Goal: Answer question/provide support: Share knowledge or assist other users

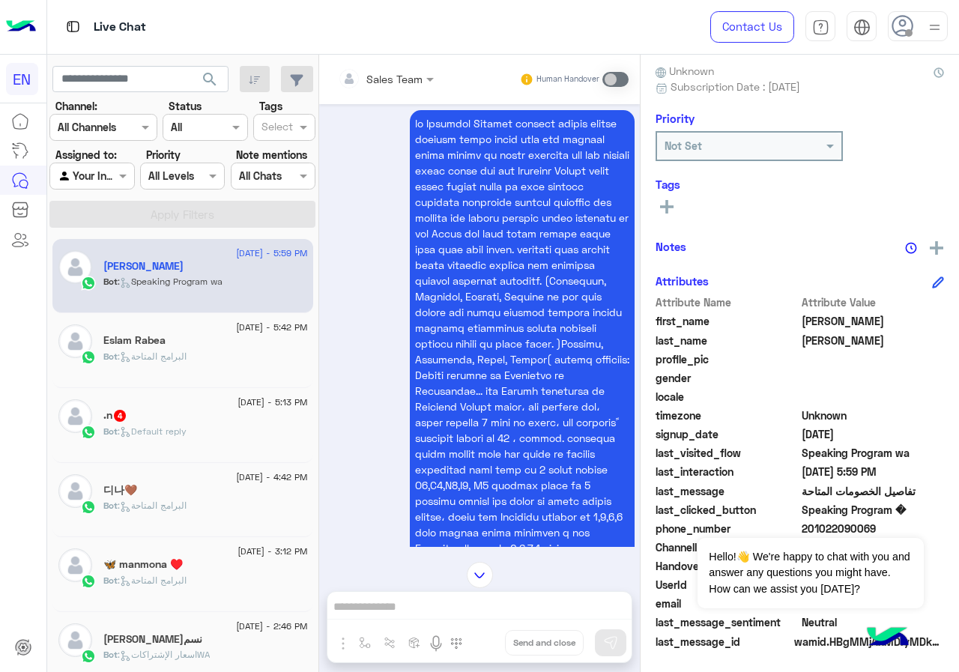
scroll to position [135, 0]
click at [903, 522] on button "Dismiss ✕" at bounding box center [879, 519] width 90 height 30
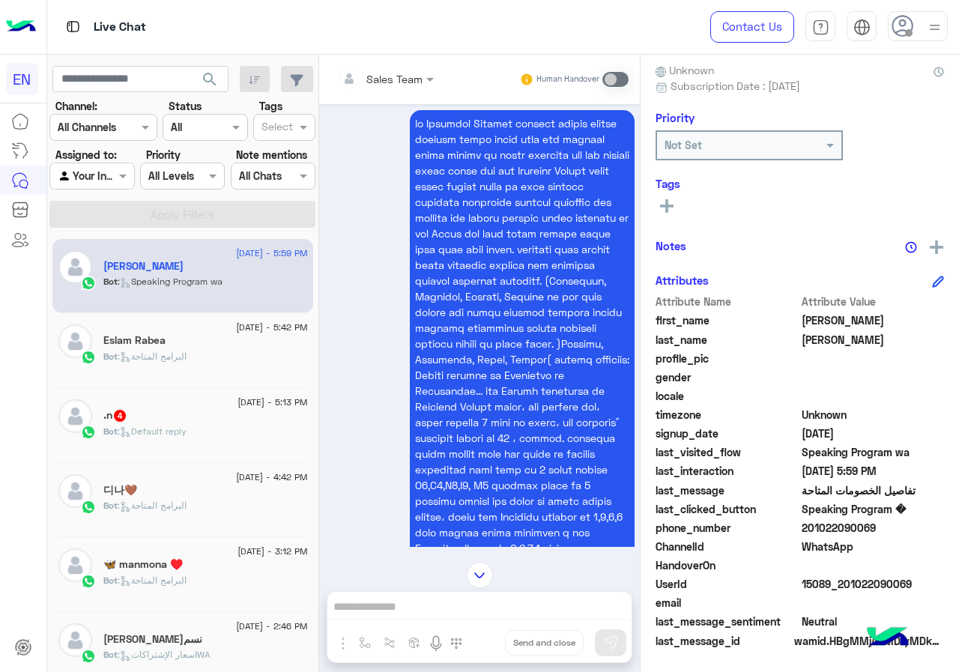
drag, startPoint x: 806, startPoint y: 528, endPoint x: 879, endPoint y: 531, distance: 72.7
click at [879, 531] on span "201022090069" at bounding box center [873, 528] width 143 height 16
copy span "01022090069"
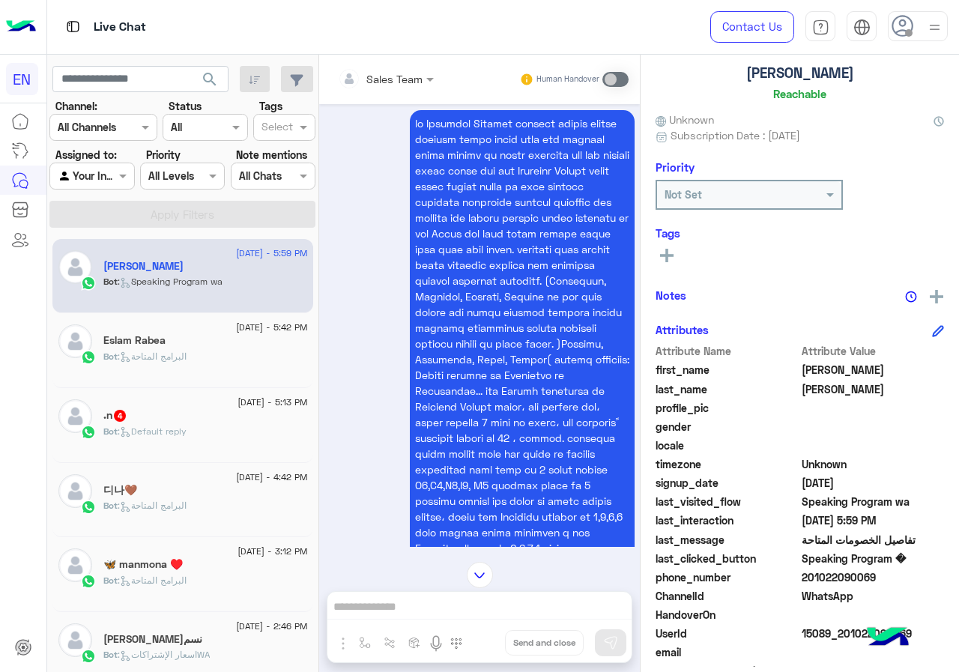
scroll to position [0, 0]
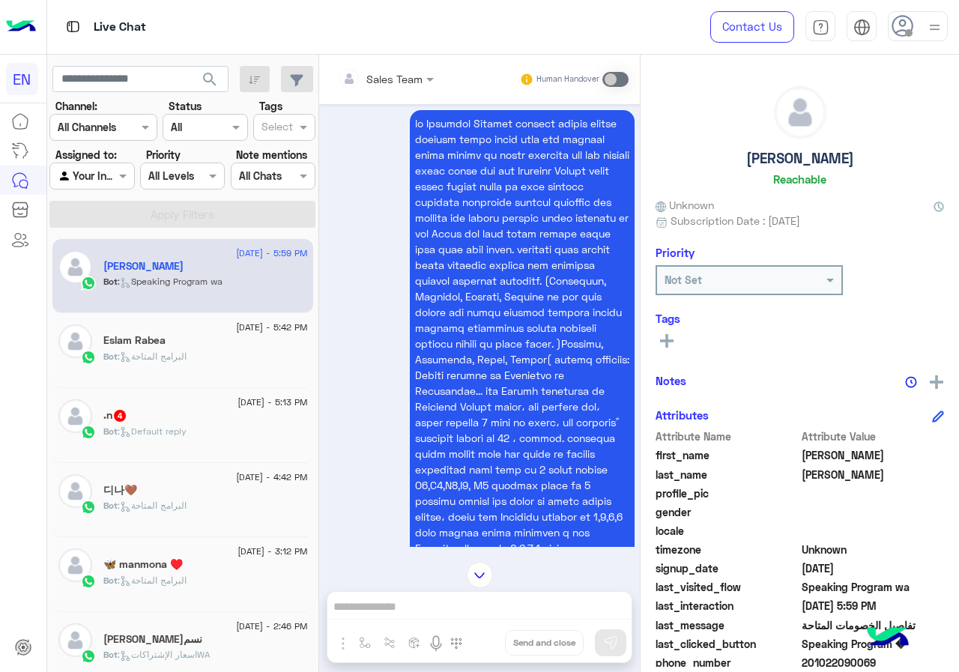
click at [785, 157] on h5 "[PERSON_NAME]" at bounding box center [800, 158] width 108 height 17
copy h5 "[PERSON_NAME]"
click at [662, 335] on icon at bounding box center [666, 340] width 13 height 13
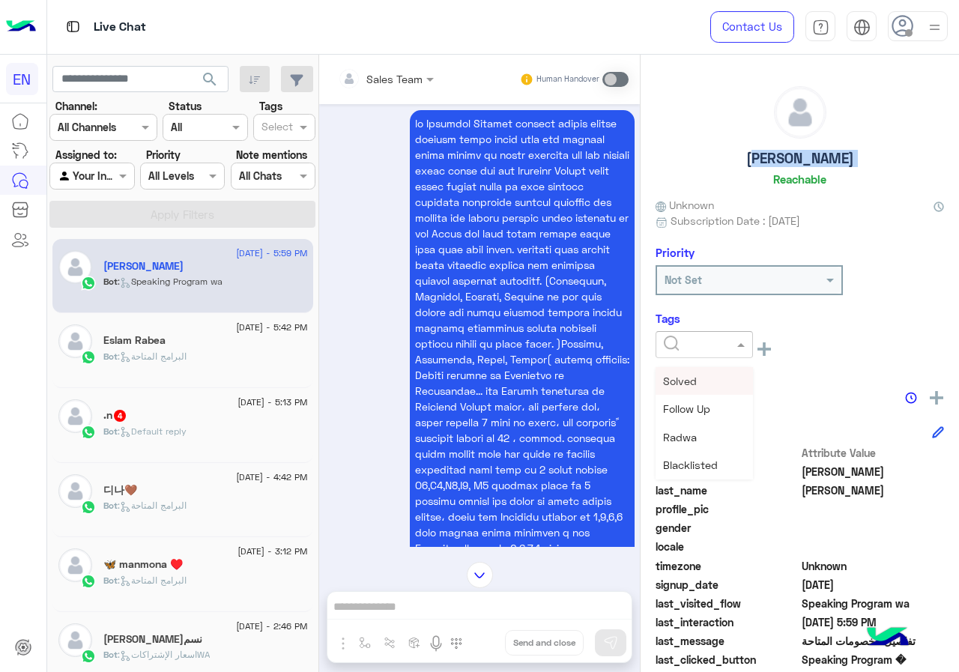
click at [706, 344] on input "text" at bounding box center [687, 345] width 46 height 16
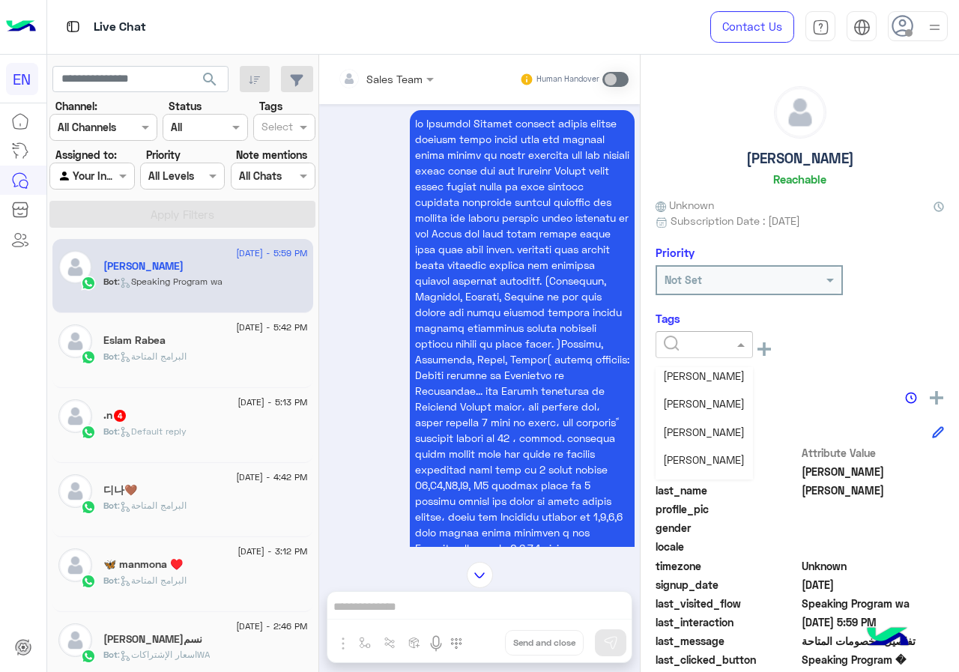
scroll to position [196, 0]
click at [714, 441] on span "[PERSON_NAME]" at bounding box center [704, 437] width 82 height 13
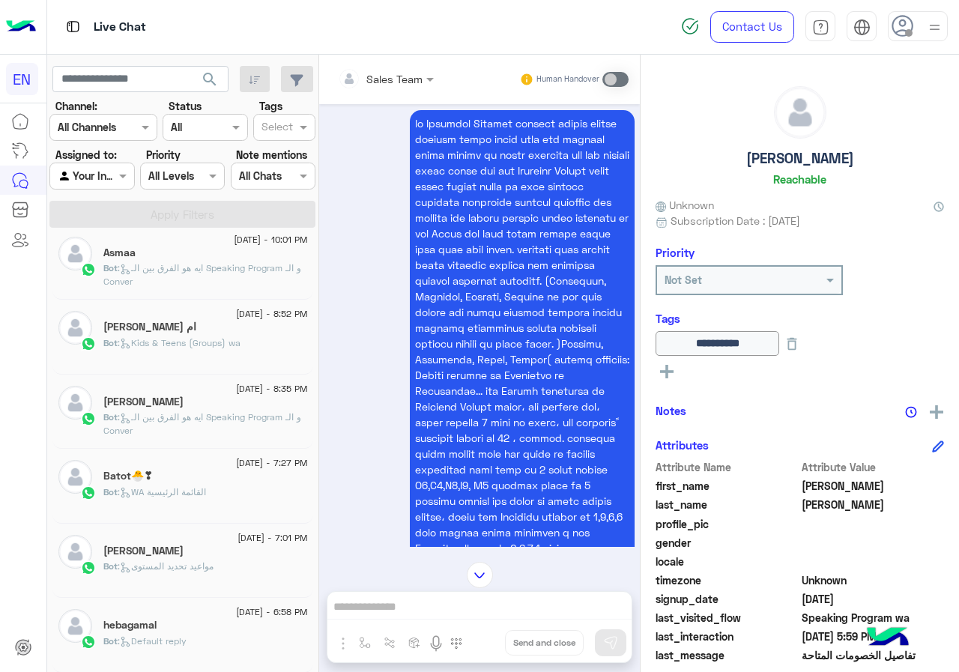
scroll to position [7, 0]
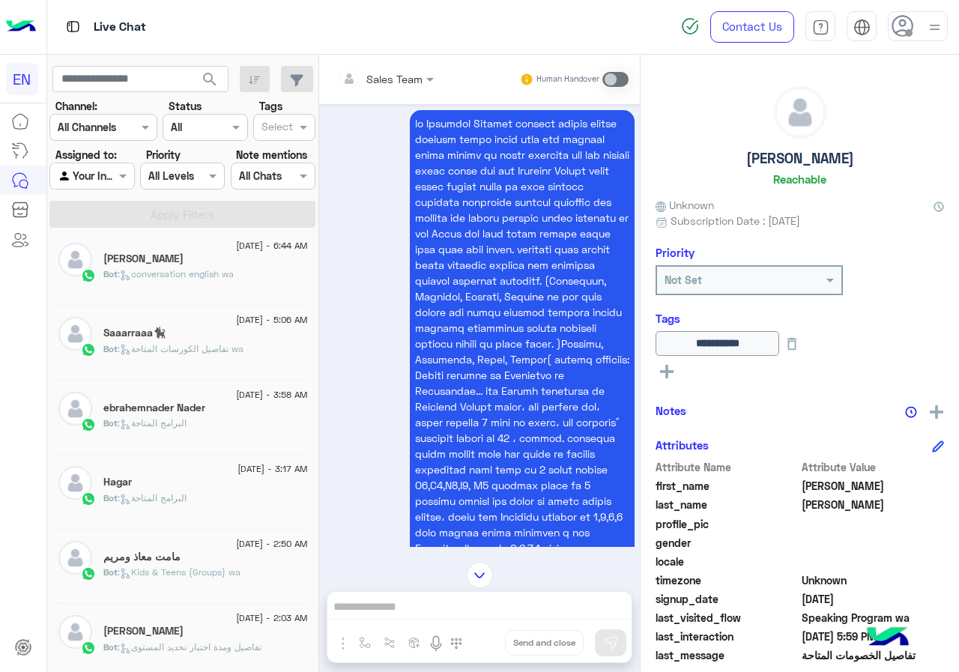
click at [188, 638] on div "[PERSON_NAME]" at bounding box center [205, 633] width 205 height 16
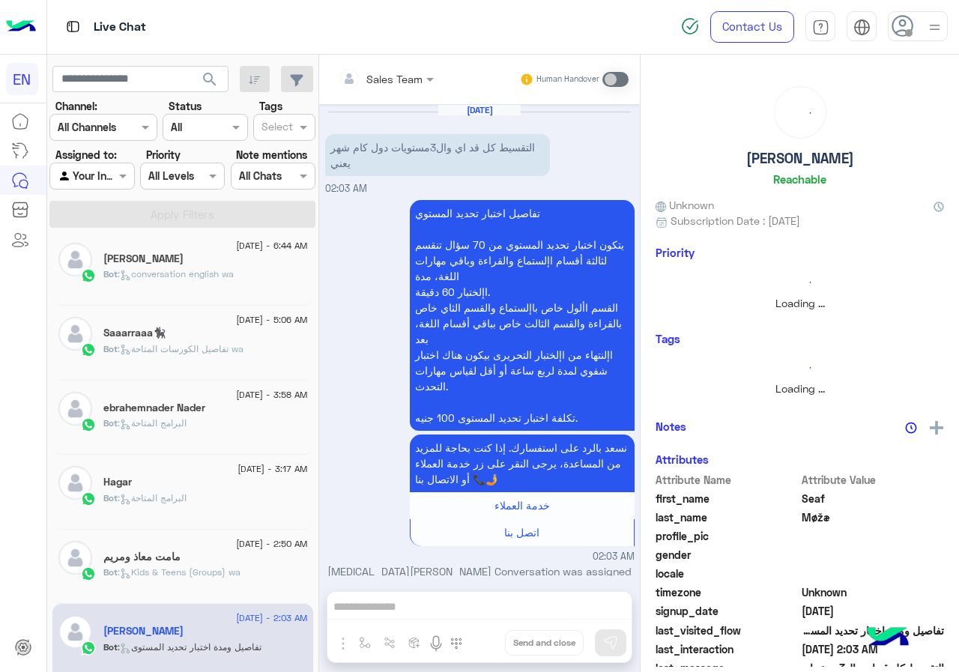
scroll to position [31, 0]
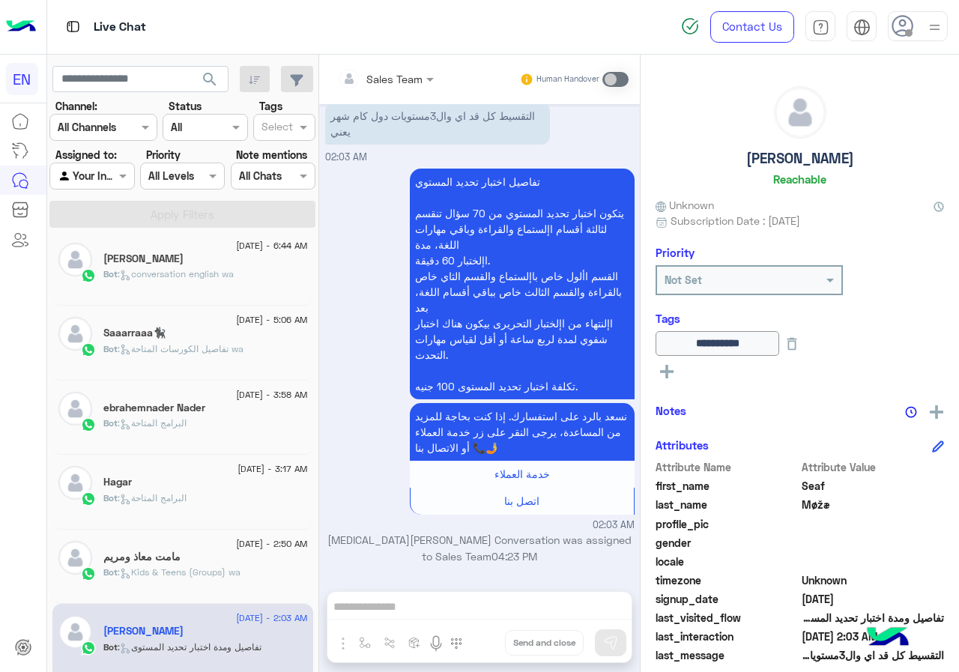
click at [220, 567] on span ": Kids & Teens (Groups) wa" at bounding box center [179, 572] width 123 height 11
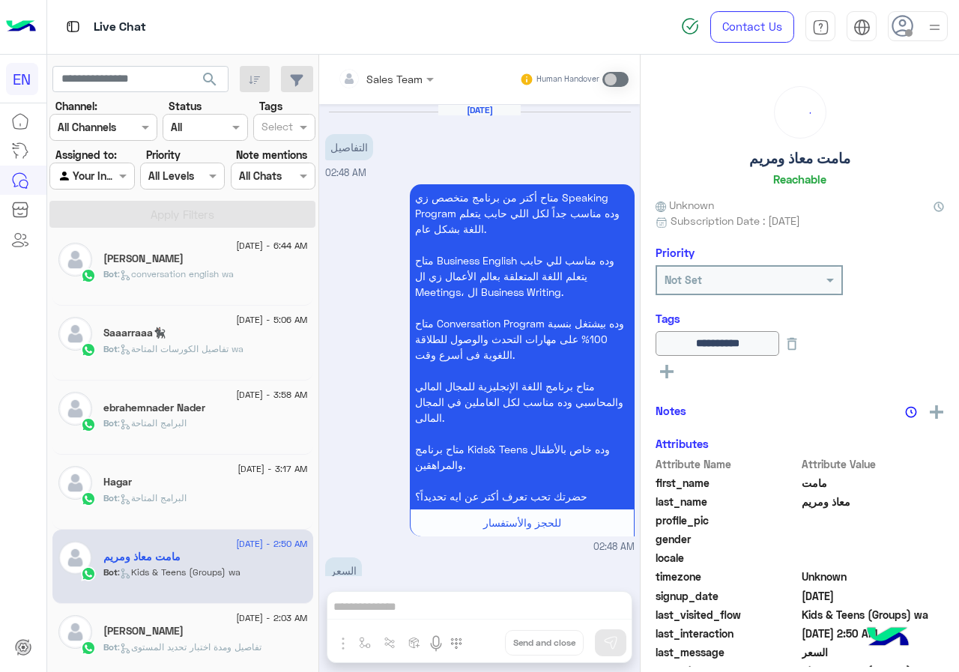
scroll to position [1355, 0]
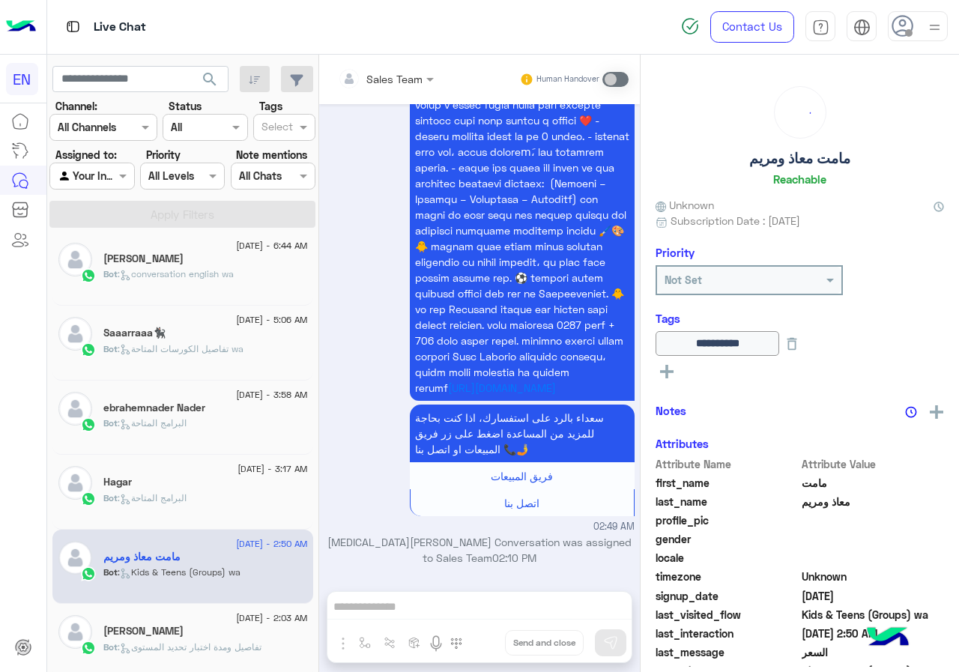
click at [192, 481] on div "Hagar" at bounding box center [205, 484] width 205 height 16
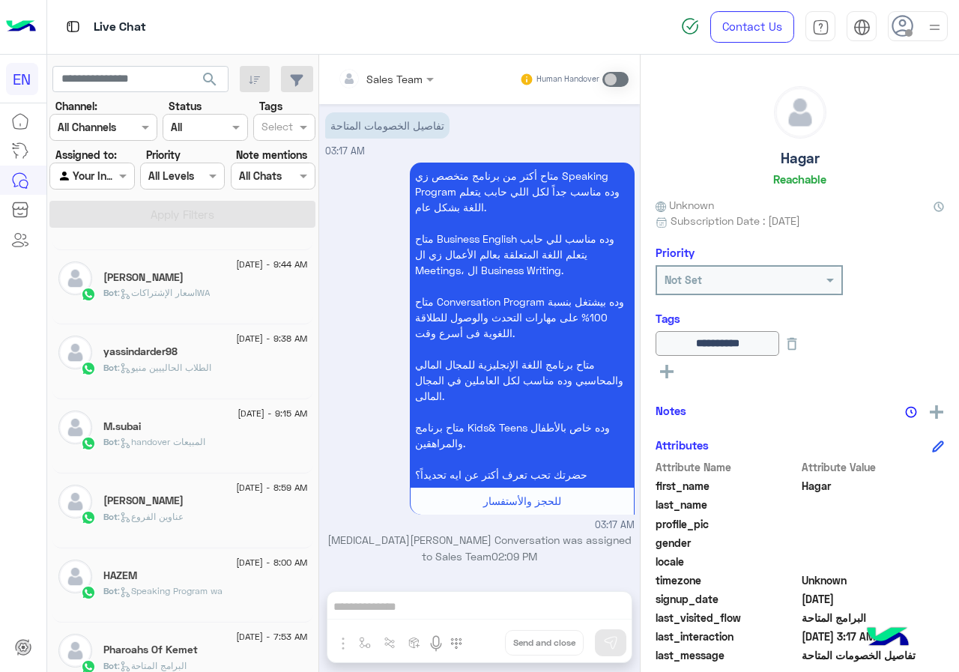
scroll to position [1057, 0]
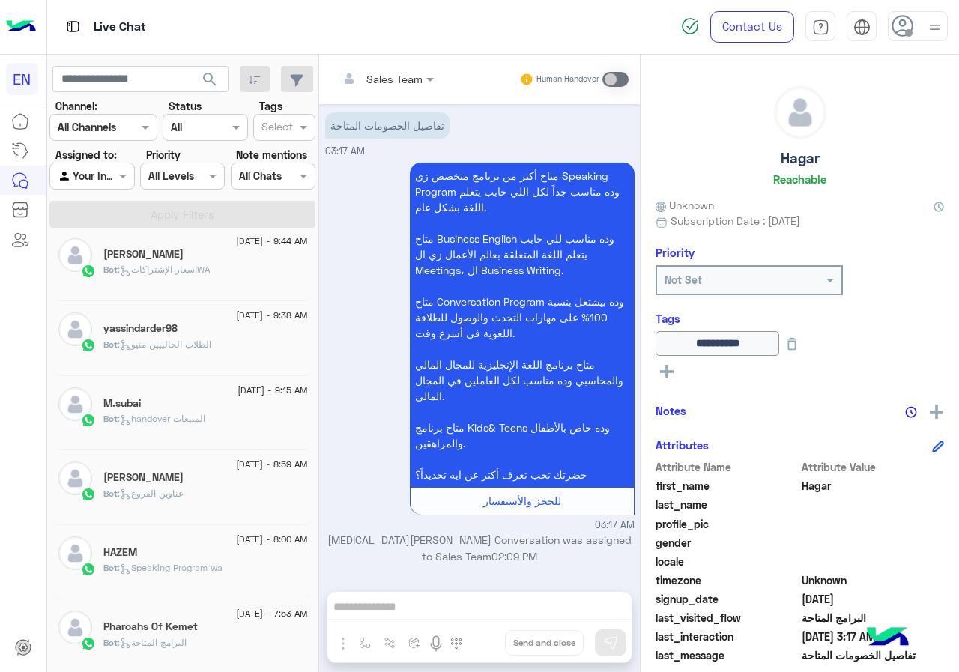
click at [210, 647] on div "Bot : البرامج المتاحة" at bounding box center [205, 649] width 205 height 26
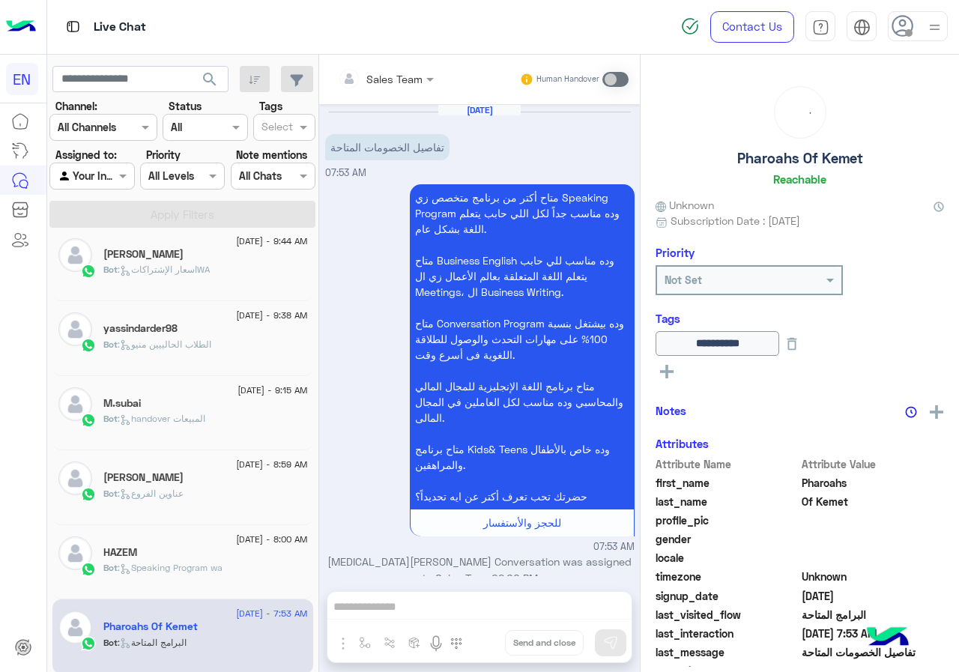
scroll to position [22, 0]
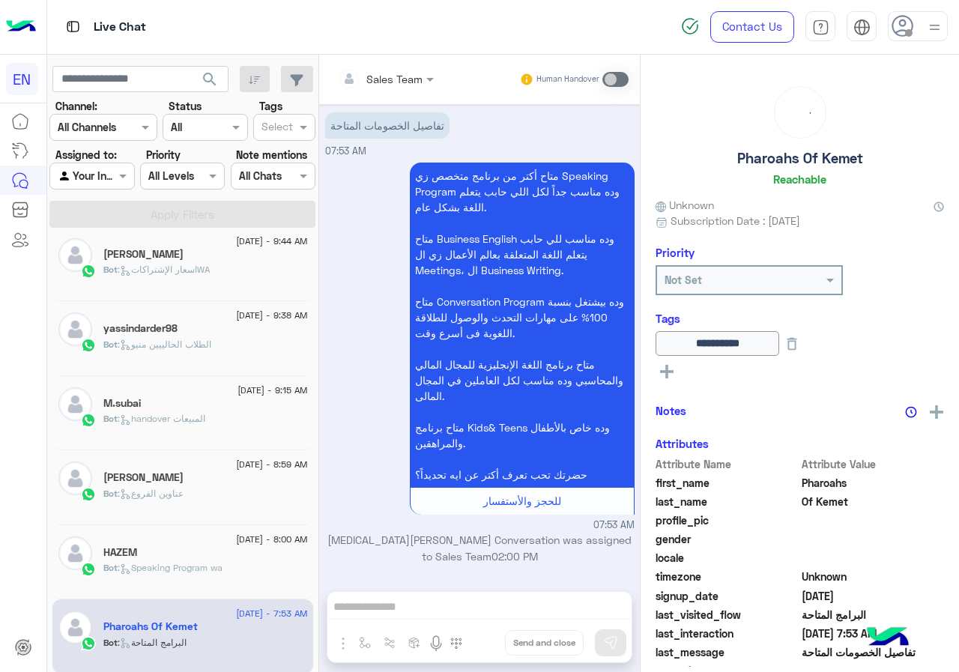
click at [236, 535] on span "[DATE] - 8:00 AM" at bounding box center [271, 539] width 71 height 13
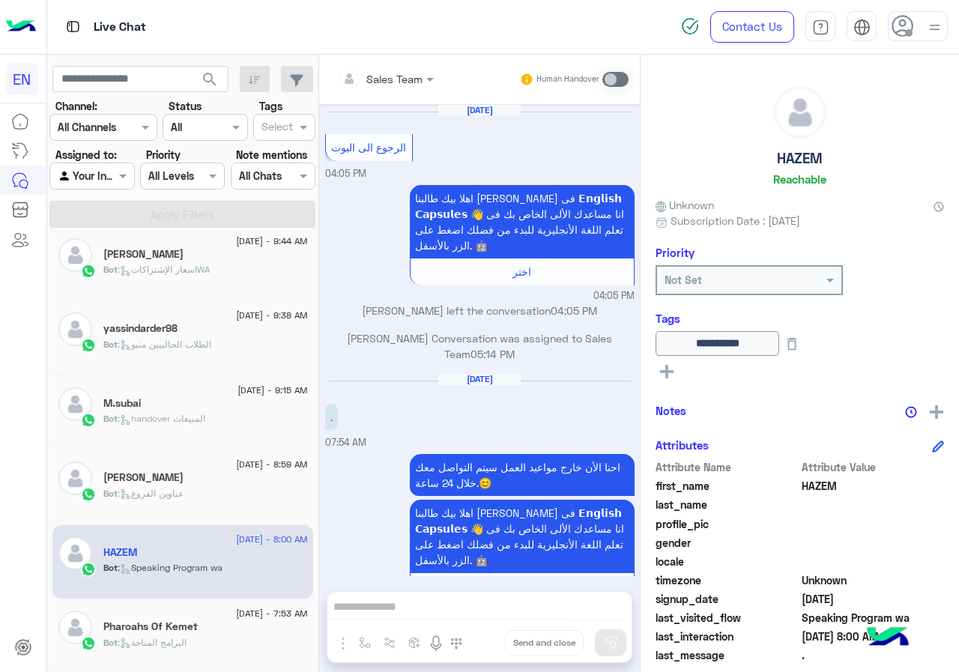
scroll to position [2753, 0]
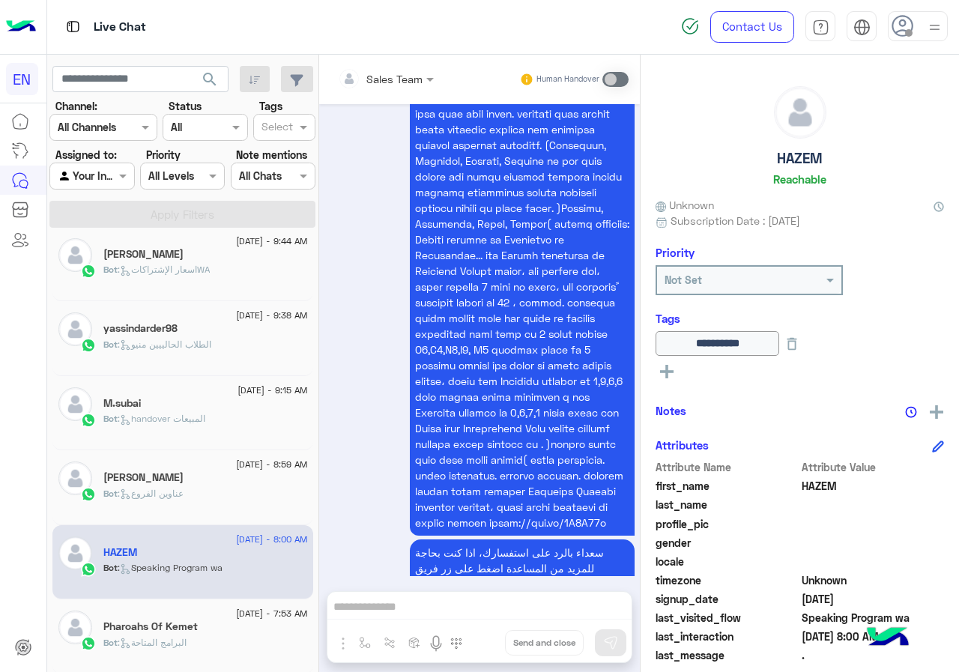
click at [195, 471] on div "[DATE] - 8:59 AM" at bounding box center [205, 467] width 205 height 10
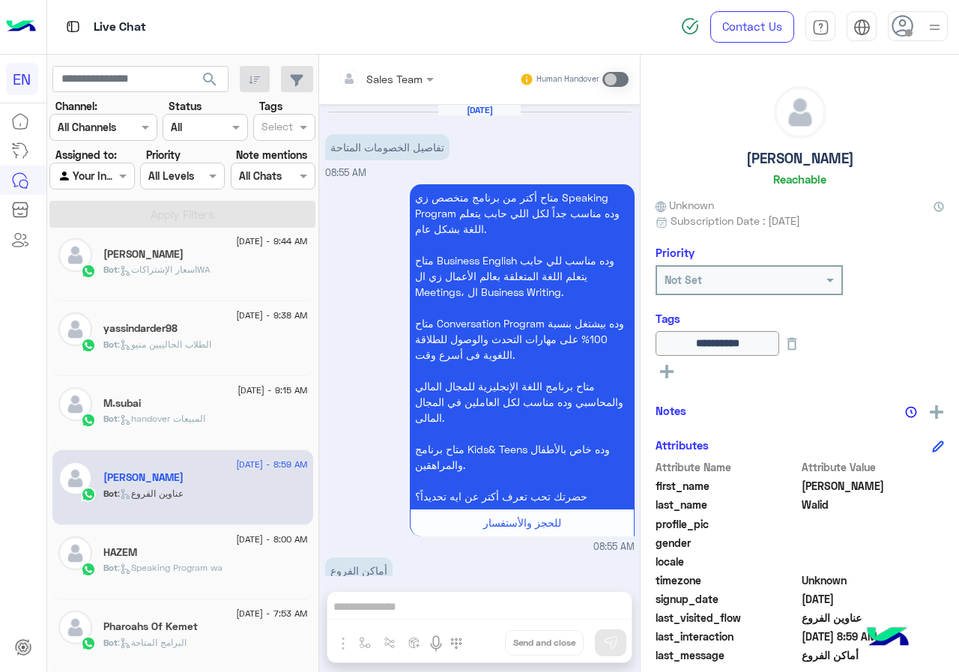
scroll to position [455, 0]
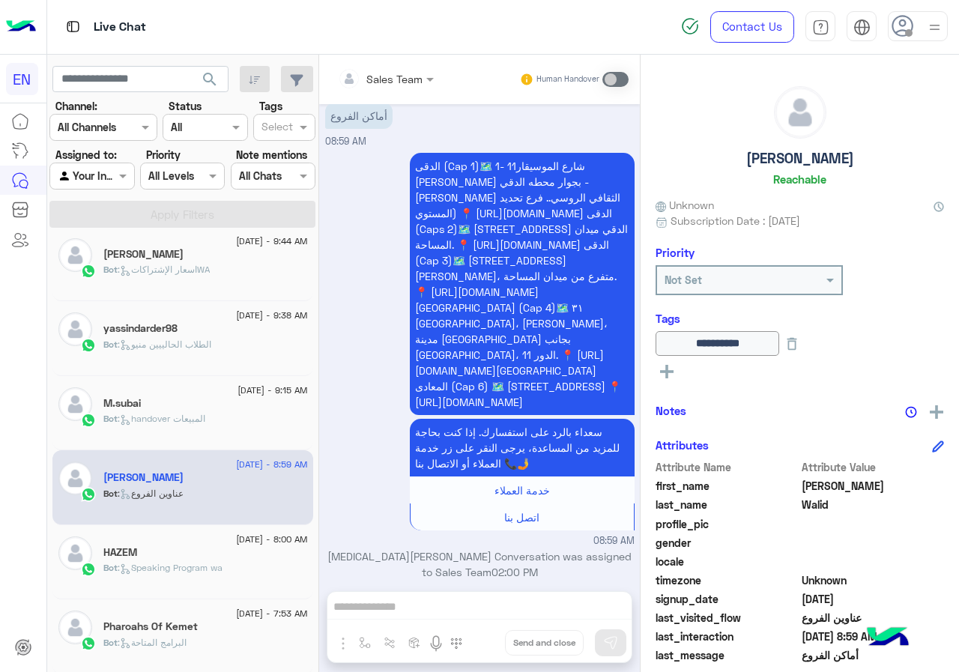
click at [196, 407] on div "M.subai" at bounding box center [205, 405] width 205 height 16
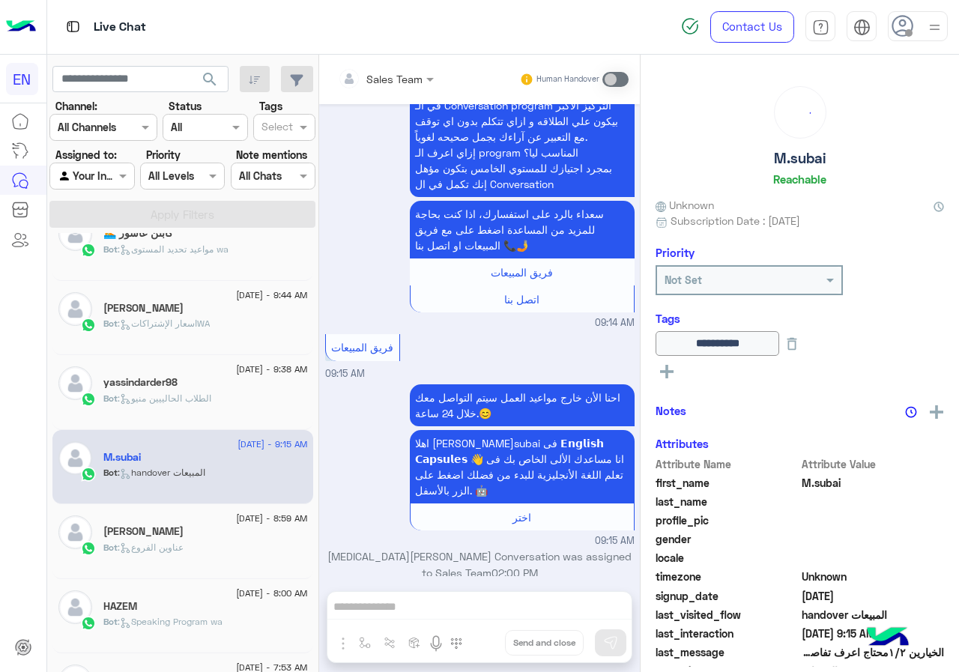
scroll to position [982, 0]
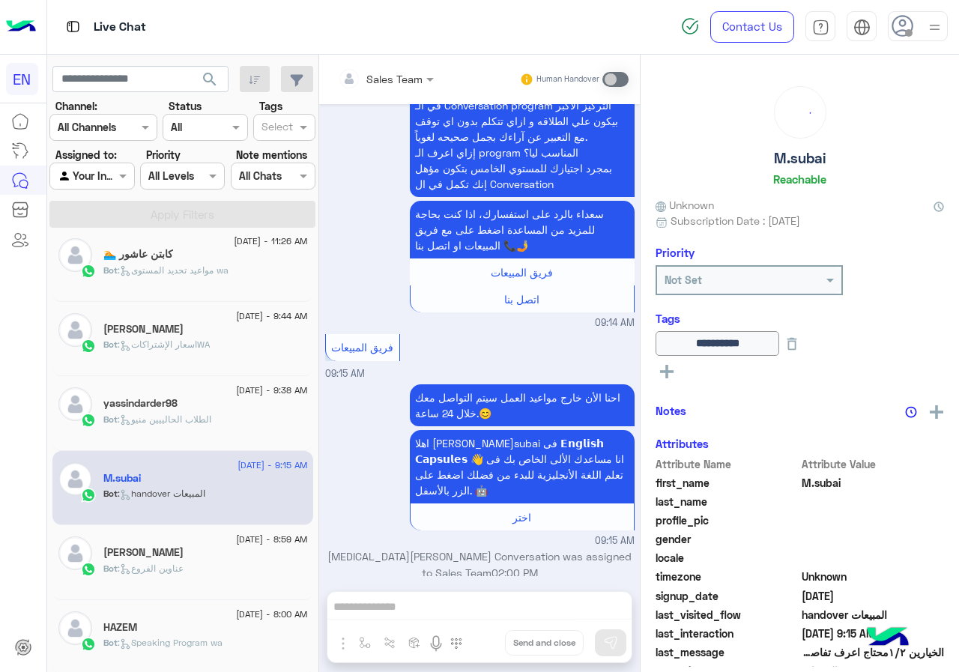
click at [214, 426] on div "Bot : الطلاب الحالييين منيو" at bounding box center [205, 426] width 205 height 26
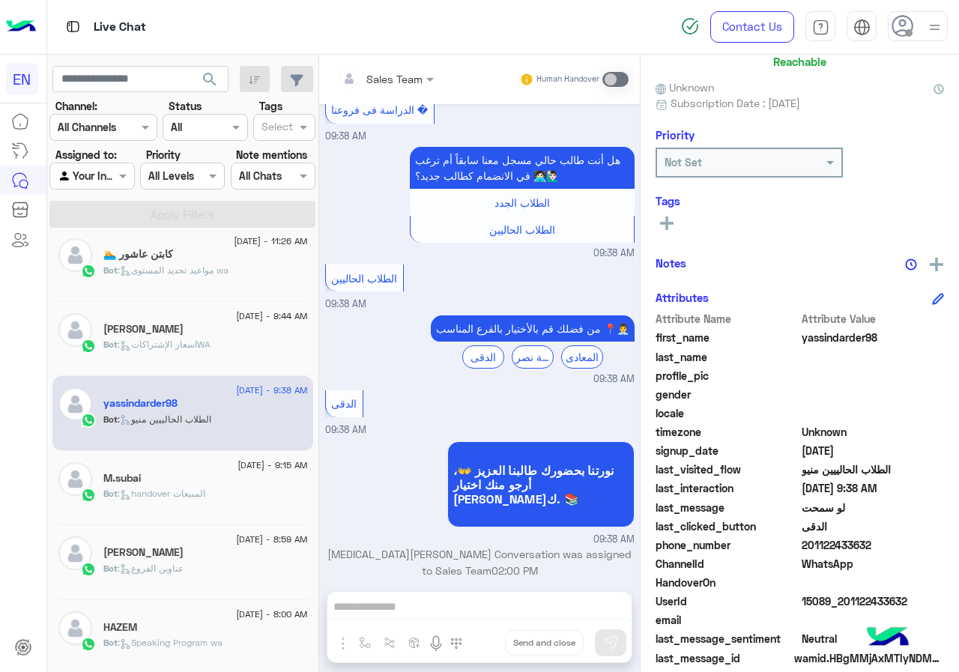
scroll to position [135, 0]
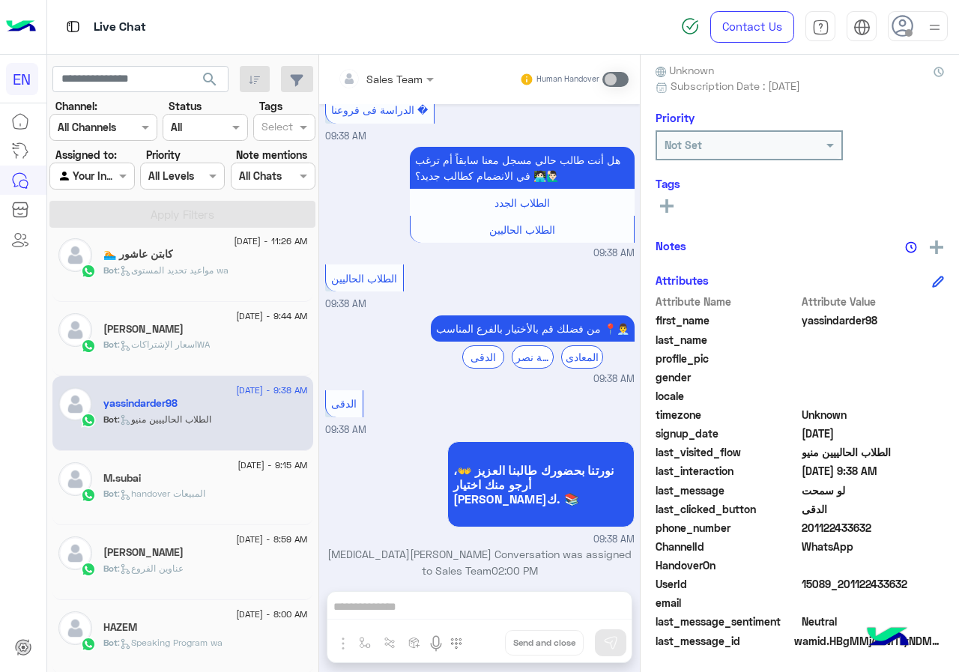
drag, startPoint x: 805, startPoint y: 525, endPoint x: 900, endPoint y: 525, distance: 95.2
click at [900, 525] on span "201122433632" at bounding box center [873, 528] width 143 height 16
copy span "01122433632"
click at [660, 203] on icon at bounding box center [666, 205] width 13 height 13
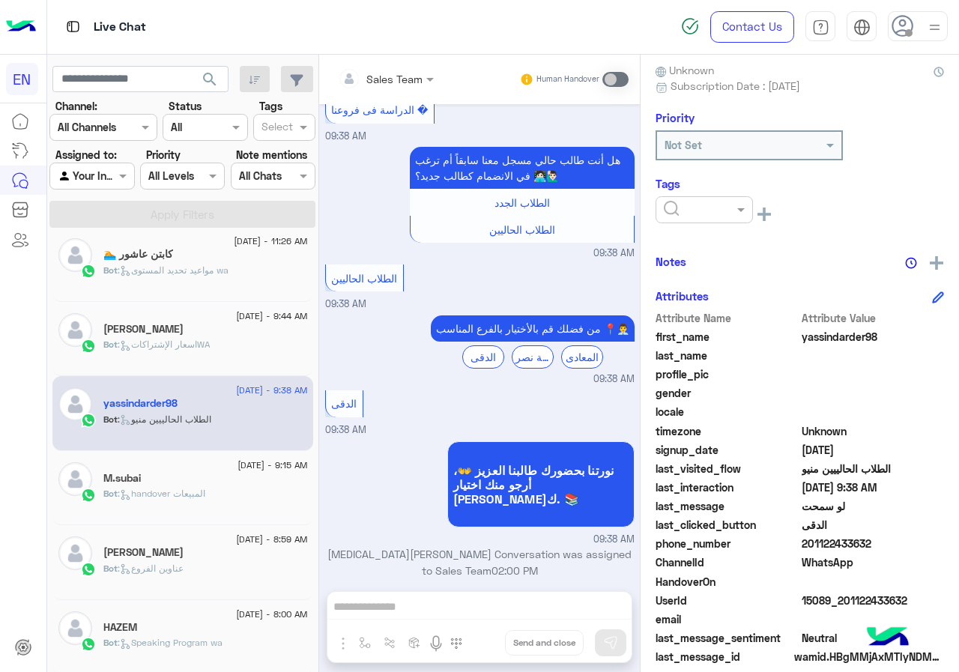
click at [694, 210] on input "text" at bounding box center [687, 210] width 46 height 16
click at [712, 245] on div "Solved" at bounding box center [704, 246] width 97 height 28
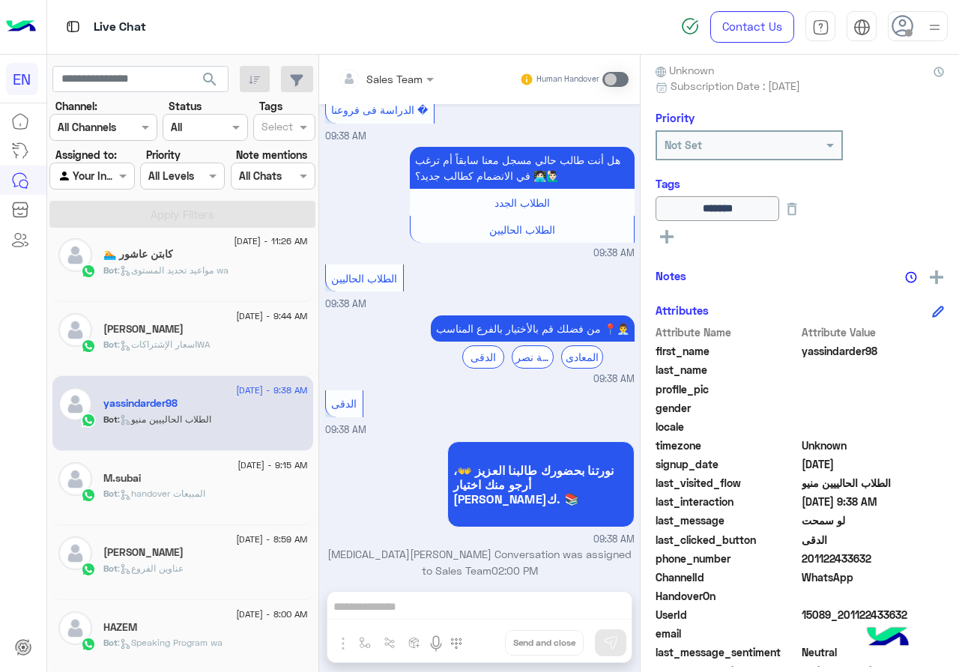
click at [230, 477] on div "M.subai" at bounding box center [205, 480] width 205 height 16
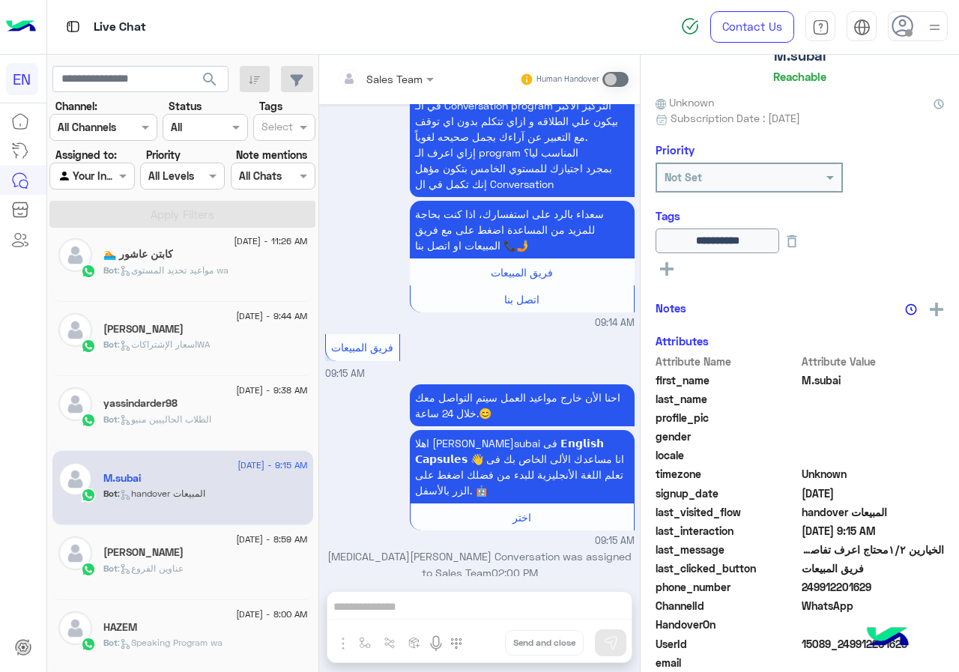
scroll to position [135, 0]
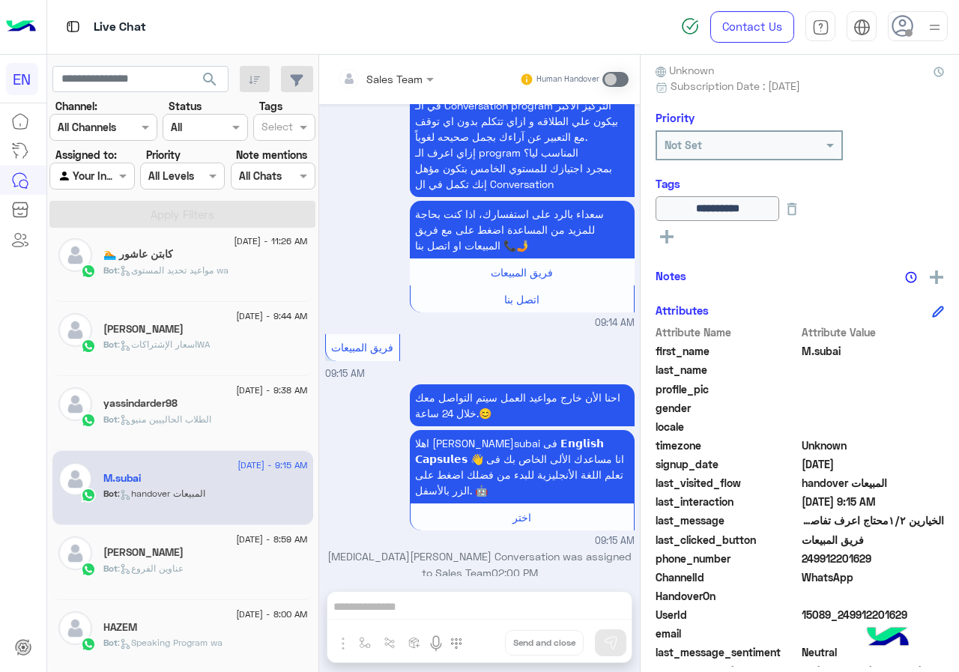
click at [202, 354] on div "Bot : اسعار الإشتراكاتWA" at bounding box center [205, 351] width 205 height 26
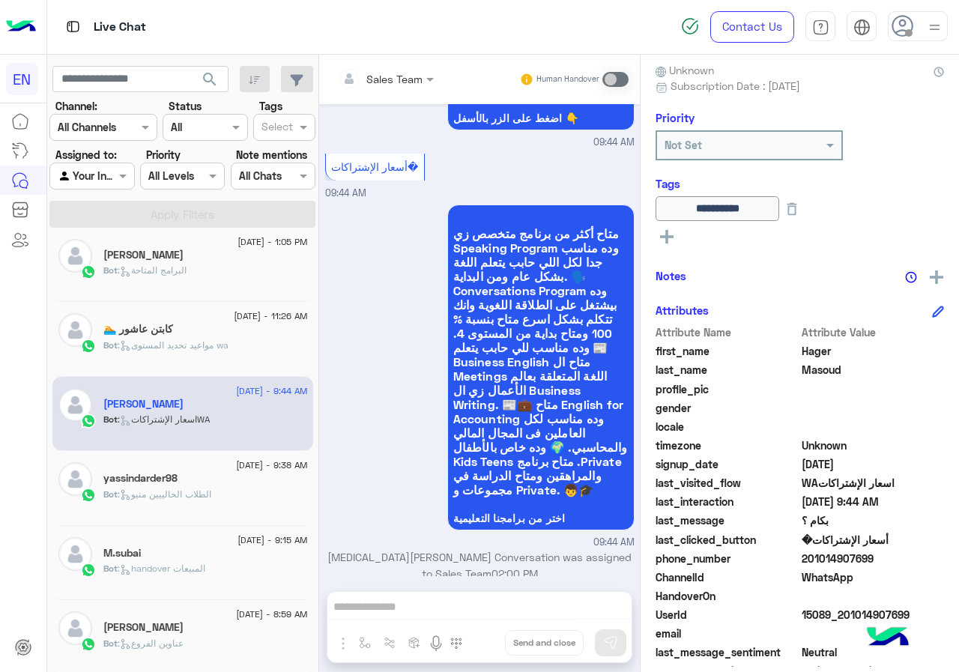
scroll to position [832, 0]
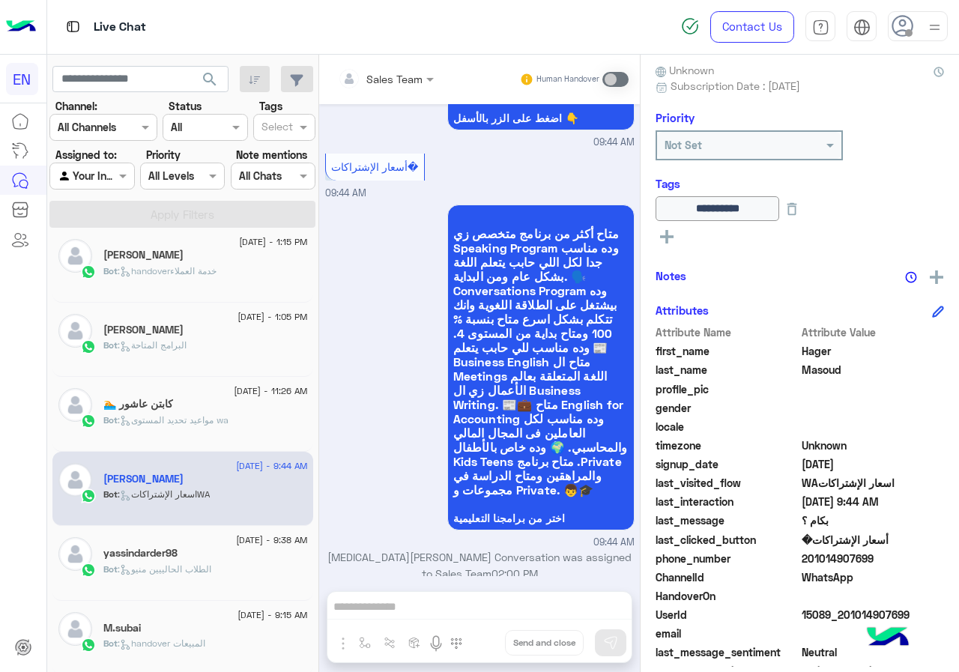
click at [168, 400] on h5 "كابتن عاشور 🏊" at bounding box center [138, 404] width 70 height 13
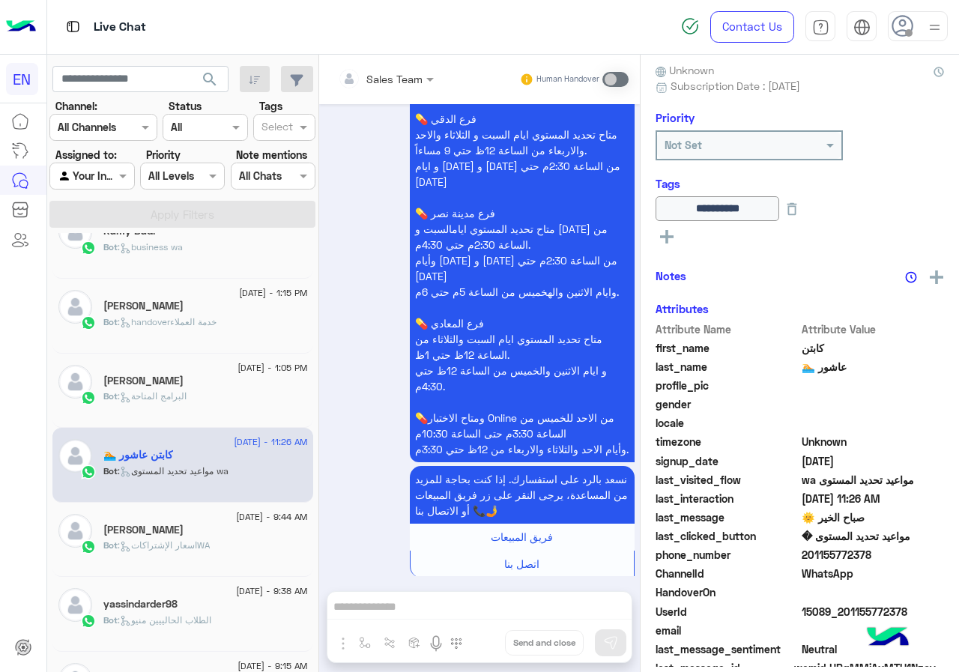
scroll to position [757, 0]
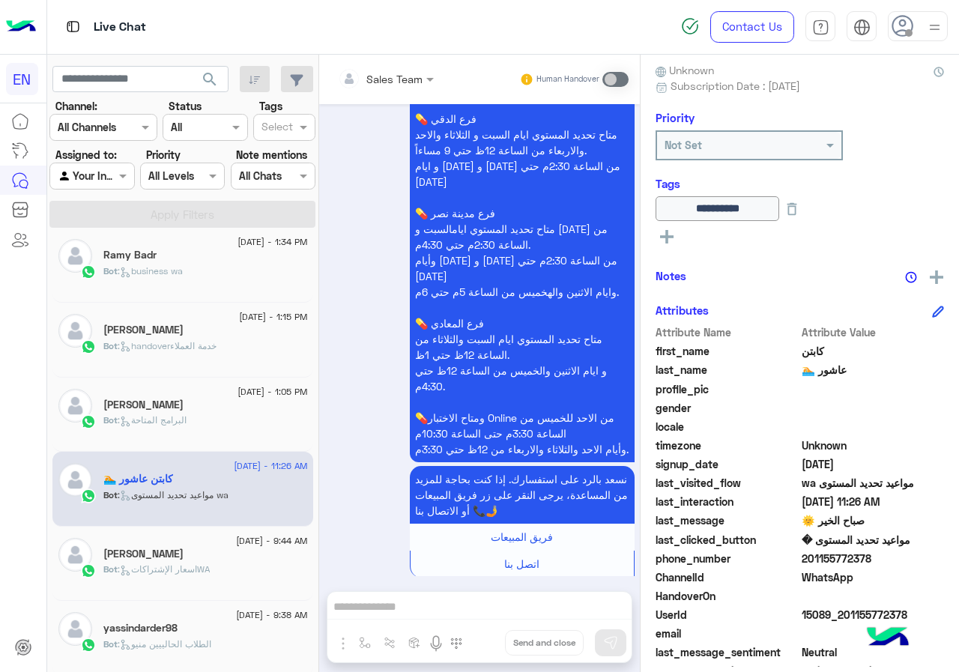
click at [200, 421] on div "Bot : البرامج المتاحة" at bounding box center [205, 427] width 205 height 26
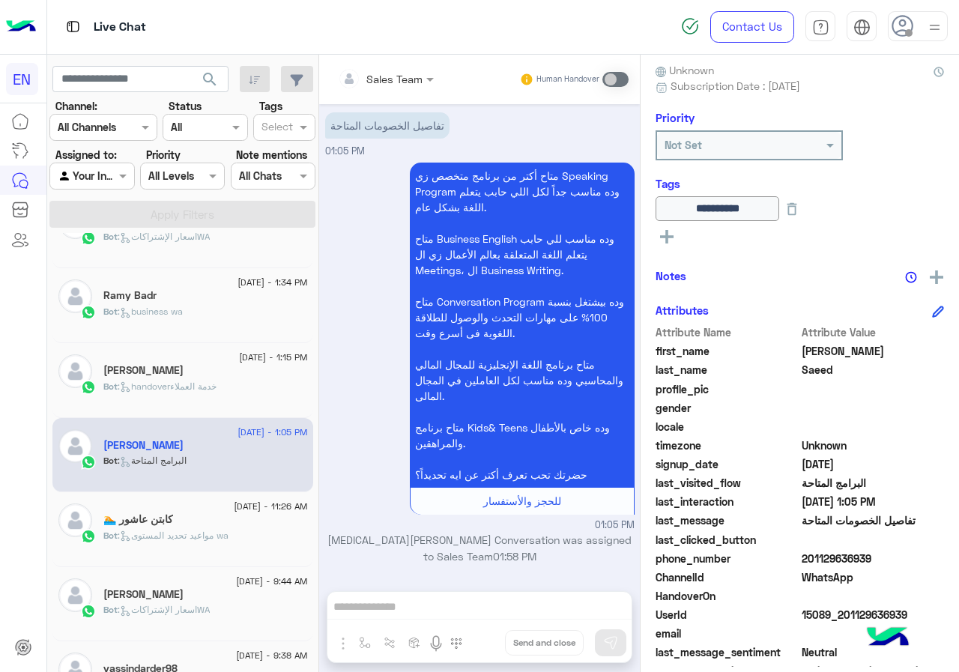
scroll to position [682, 0]
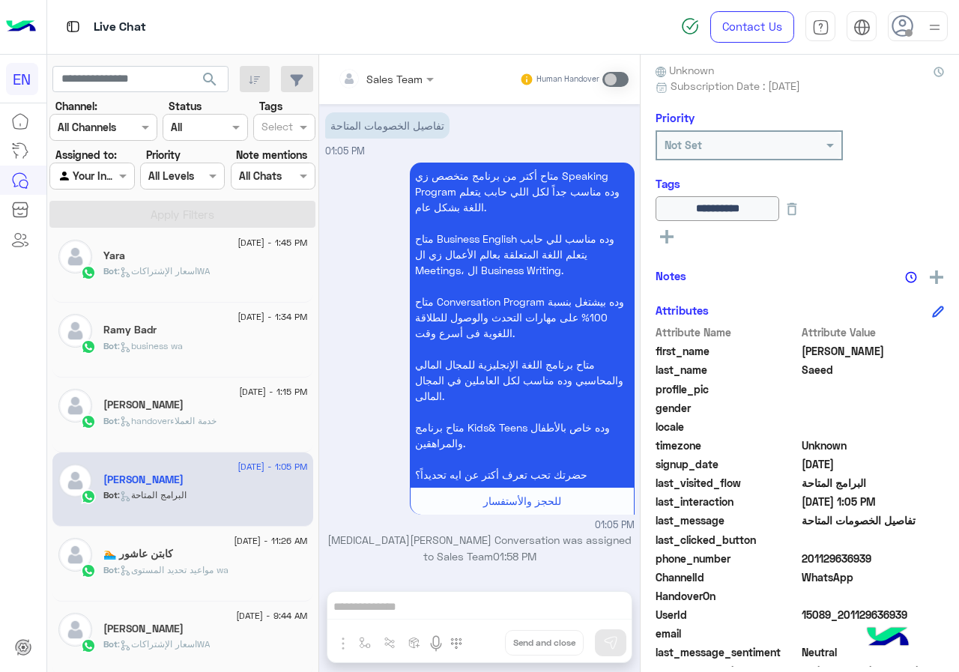
click at [201, 408] on div "[PERSON_NAME]" at bounding box center [205, 407] width 205 height 16
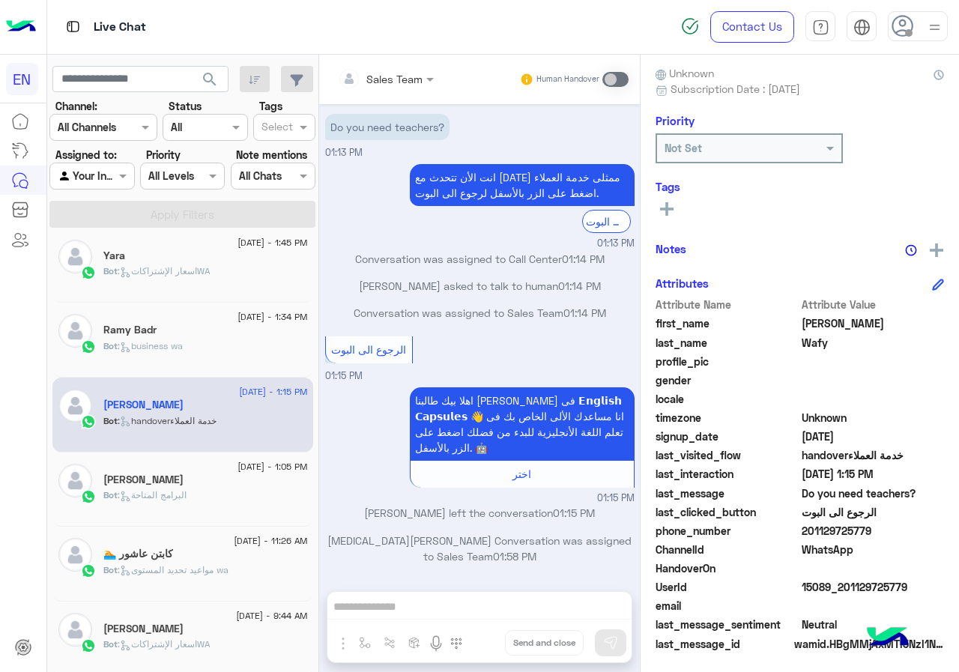
scroll to position [135, 0]
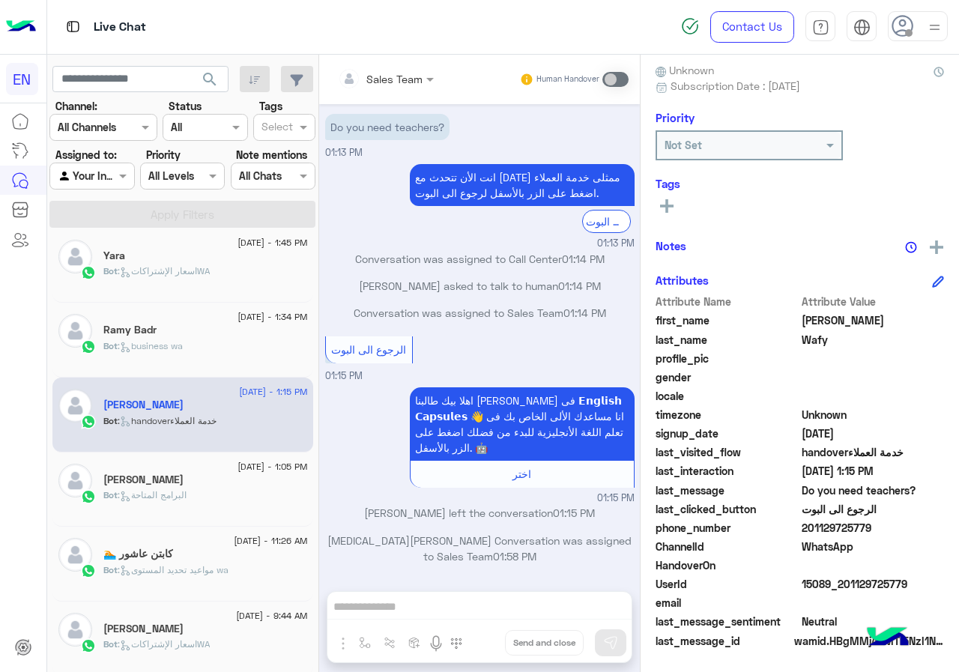
drag, startPoint x: 806, startPoint y: 528, endPoint x: 872, endPoint y: 528, distance: 66.7
click at [872, 528] on span "201129725779" at bounding box center [873, 528] width 143 height 16
copy span "01129725779"
click at [658, 205] on button at bounding box center [667, 205] width 22 height 18
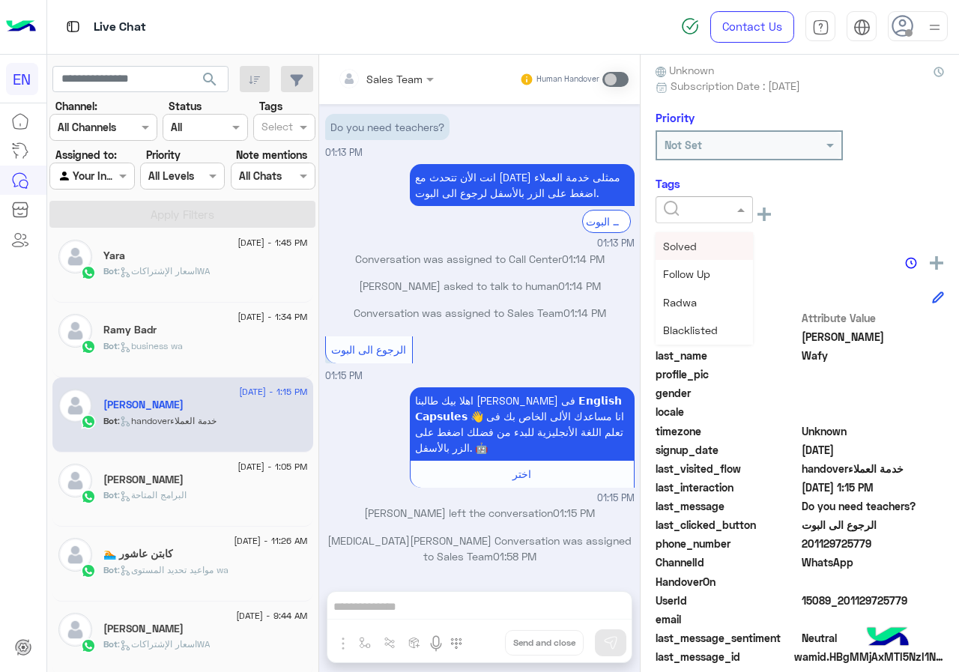
click at [664, 210] on div at bounding box center [664, 210] width 0 height 0
click at [711, 296] on span "[PERSON_NAME]" at bounding box center [704, 302] width 82 height 13
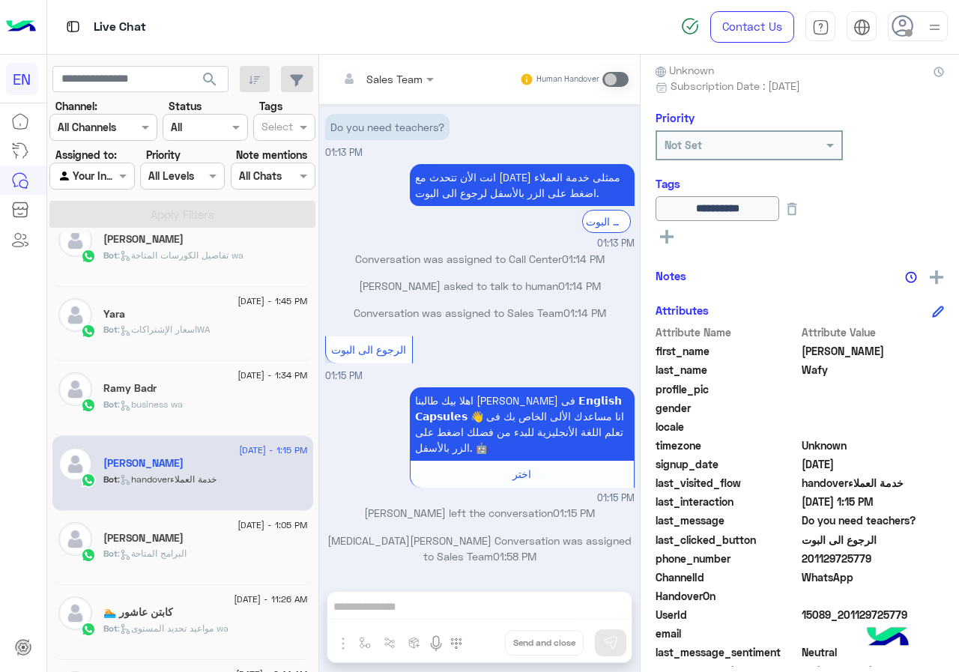
scroll to position [607, 0]
